Goal: Task Accomplishment & Management: Use online tool/utility

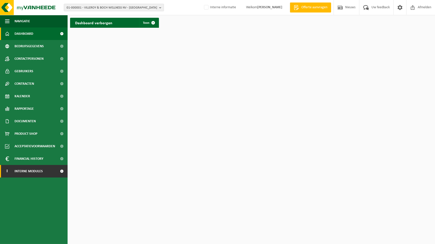
click at [30, 172] on span "Interne modules" at bounding box center [29, 171] width 28 height 13
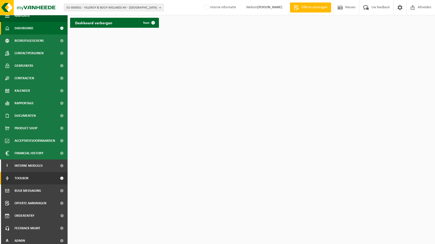
scroll to position [8, 0]
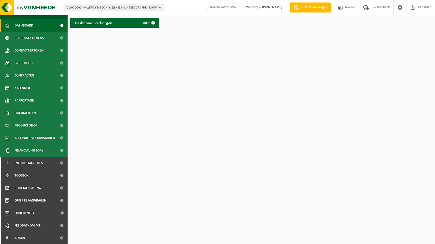
click at [150, 5] on span "01-000001 - VILLEROY & BOCH WELLNESS NV - ROESELARE" at bounding box center [112, 8] width 91 height 8
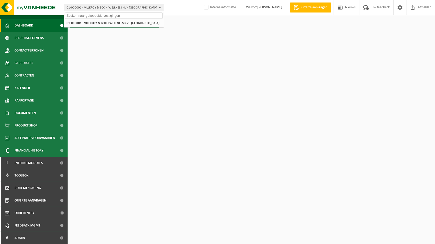
paste input "10-794294"
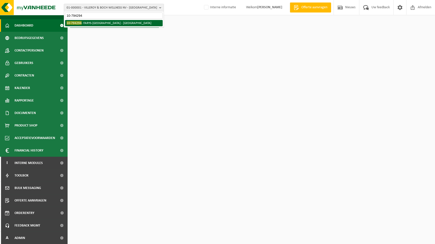
type input "10-794294"
click at [89, 25] on li "10-794294 - FARYS-BRUGGE - BRUGGE" at bounding box center [114, 23] width 98 height 6
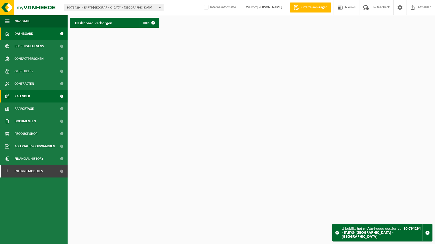
click at [26, 95] on span "Kalender" at bounding box center [23, 96] width 16 height 13
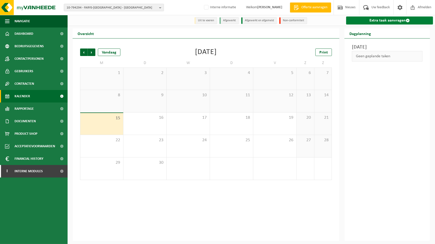
click at [369, 24] on link "Extra taak aanvragen" at bounding box center [389, 21] width 87 height 8
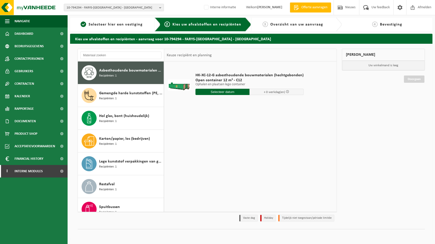
click at [232, 89] on input "text" at bounding box center [223, 92] width 54 height 6
click at [214, 138] on div "17" at bounding box center [217, 137] width 9 height 8
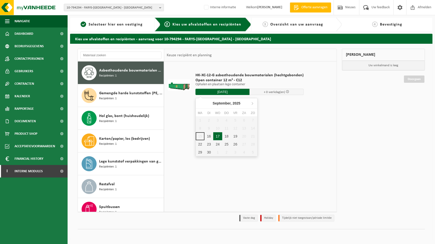
type input "Van [DATE]"
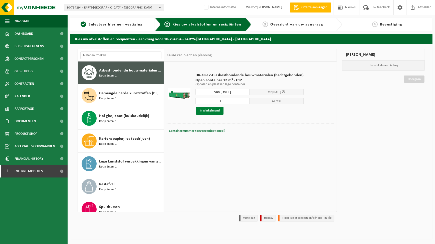
click at [207, 109] on button "In winkelmand" at bounding box center [210, 111] width 28 height 8
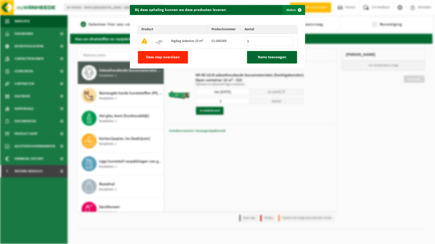
click at [301, 8] on span "button" at bounding box center [300, 10] width 10 height 10
